Goal: Task Accomplishment & Management: Use online tool/utility

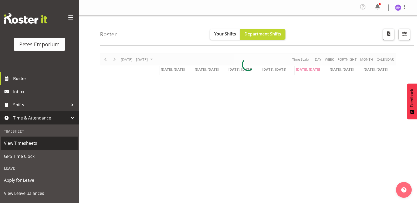
click at [30, 148] on link "View Timesheets" at bounding box center [39, 143] width 76 height 13
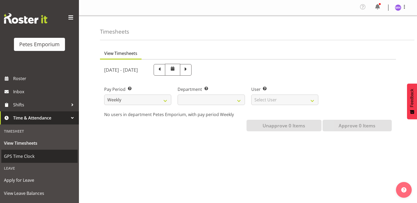
click at [39, 154] on span "GPS Time Clock" at bounding box center [39, 156] width 71 height 8
select select
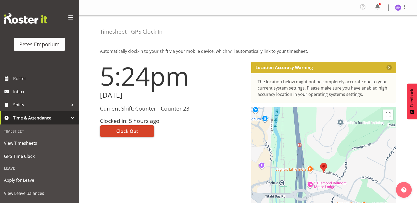
click at [134, 129] on span "Clock Out" at bounding box center [127, 131] width 22 height 7
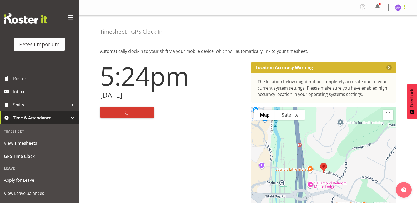
click at [403, 9] on span at bounding box center [404, 7] width 6 height 6
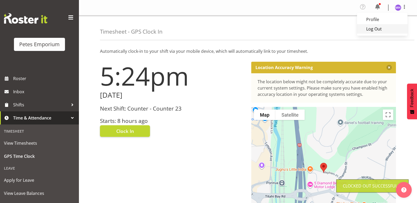
click at [383, 28] on link "Log Out" at bounding box center [382, 28] width 50 height 9
